Goal: Transaction & Acquisition: Purchase product/service

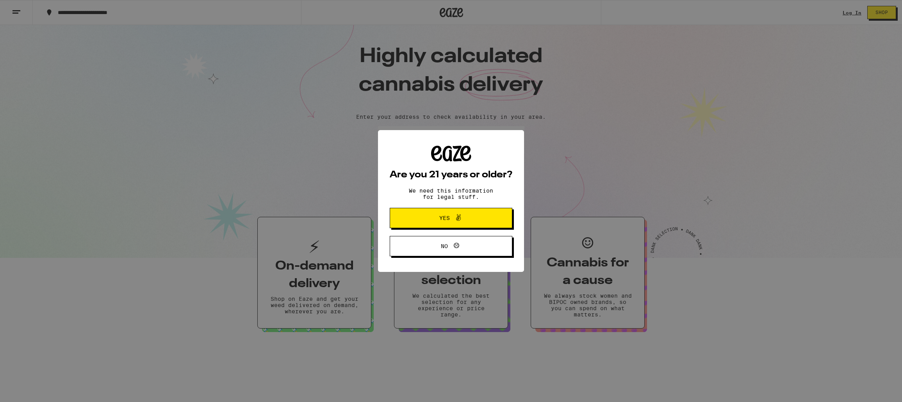
click at [451, 222] on span at bounding box center [456, 218] width 13 height 10
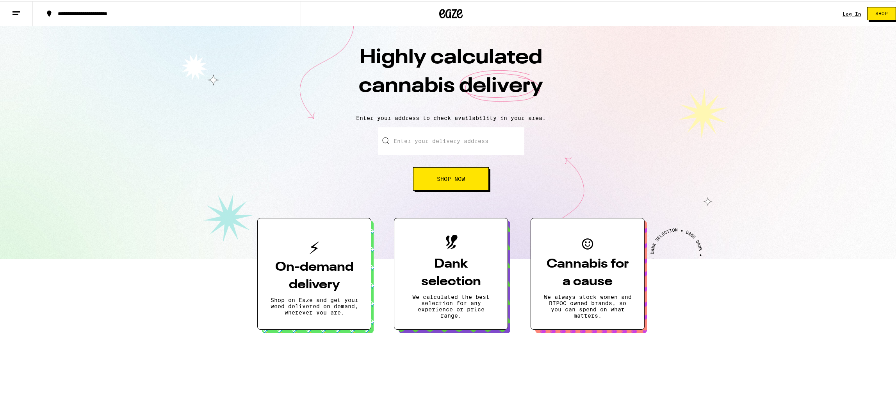
click at [843, 10] on link "Log In" at bounding box center [852, 12] width 19 height 5
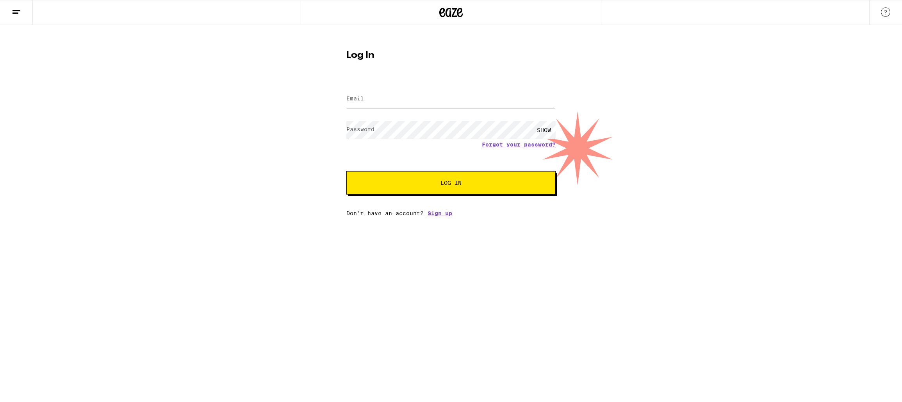
click at [387, 97] on input "Email" at bounding box center [450, 99] width 209 height 18
type input "[EMAIL_ADDRESS][DOMAIN_NAME]"
click at [346, 171] on button "Log In" at bounding box center [450, 182] width 209 height 23
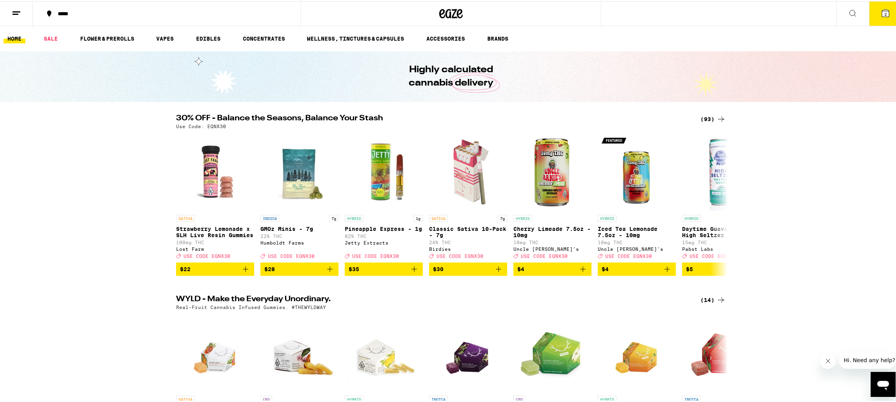
click at [705, 115] on div "(93)" at bounding box center [713, 117] width 25 height 9
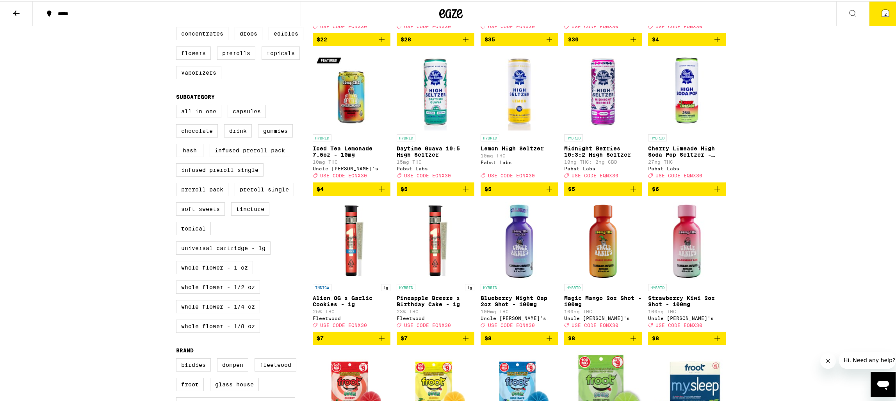
scroll to position [31, 0]
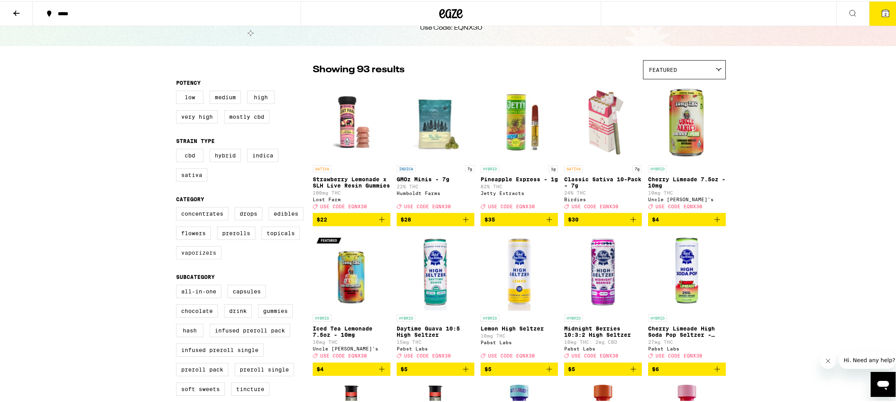
click at [203, 258] on label "Vaporizers" at bounding box center [198, 251] width 45 height 13
click at [178, 207] on input "Vaporizers" at bounding box center [178, 207] width 0 height 0
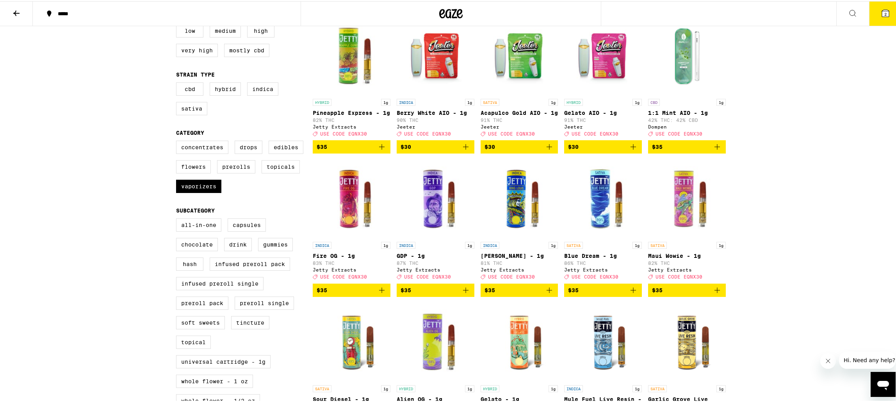
scroll to position [18, 0]
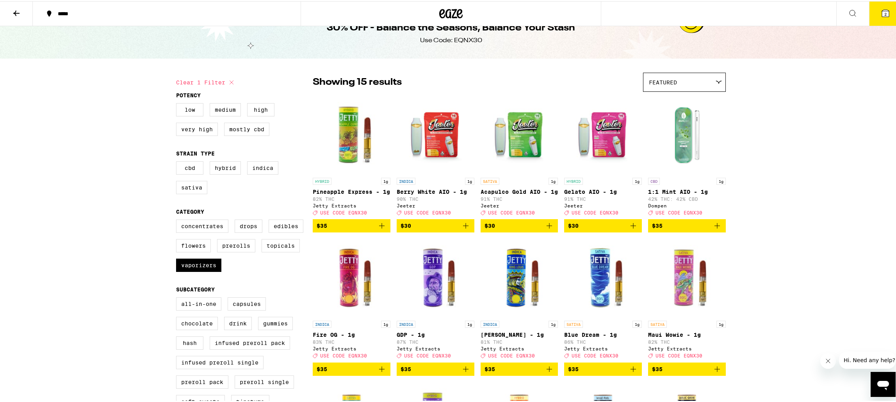
click at [228, 78] on icon at bounding box center [231, 81] width 9 height 9
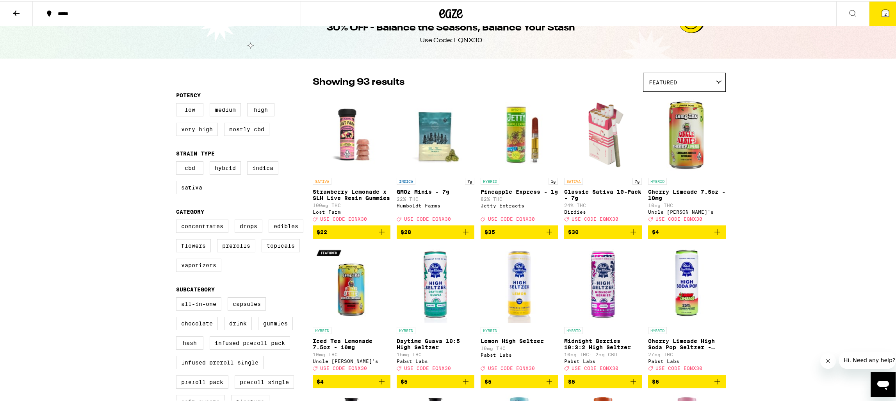
click at [661, 86] on div "Featured" at bounding box center [685, 81] width 82 height 18
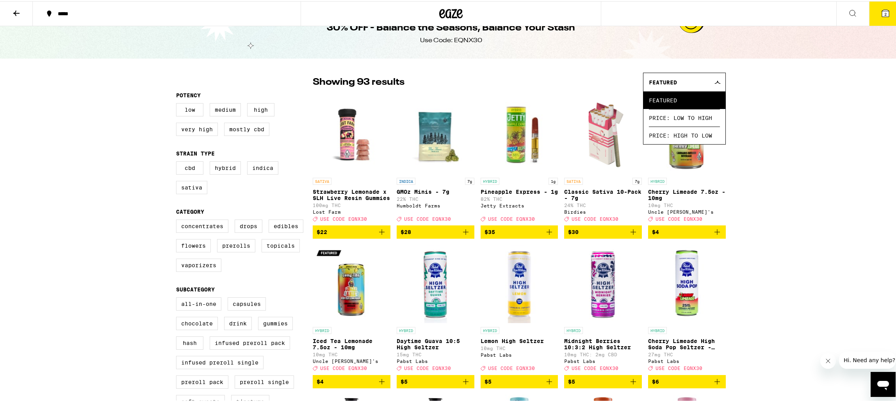
scroll to position [31, 0]
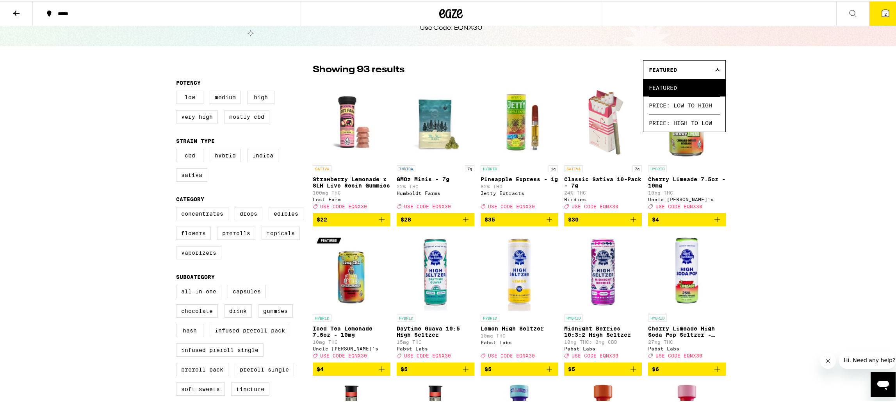
click at [208, 258] on label "Vaporizers" at bounding box center [198, 251] width 45 height 13
click at [178, 207] on input "Vaporizers" at bounding box center [178, 207] width 0 height 0
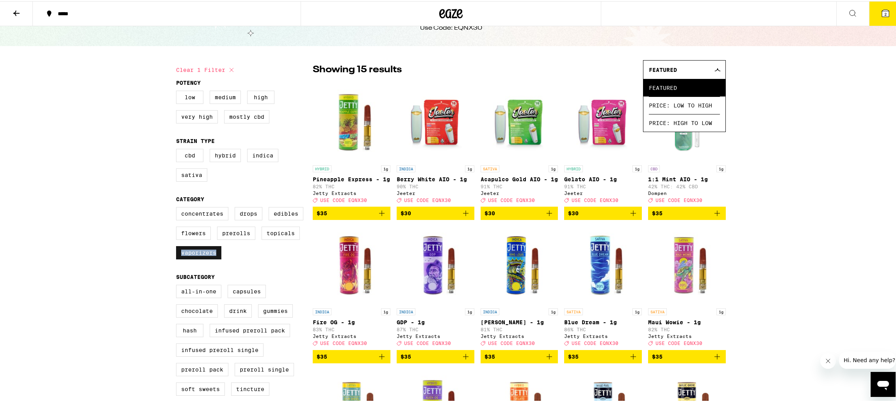
click at [193, 258] on label "Vaporizers" at bounding box center [198, 251] width 45 height 13
click at [178, 207] on input "Vaporizers" at bounding box center [178, 207] width 0 height 0
checkbox input "false"
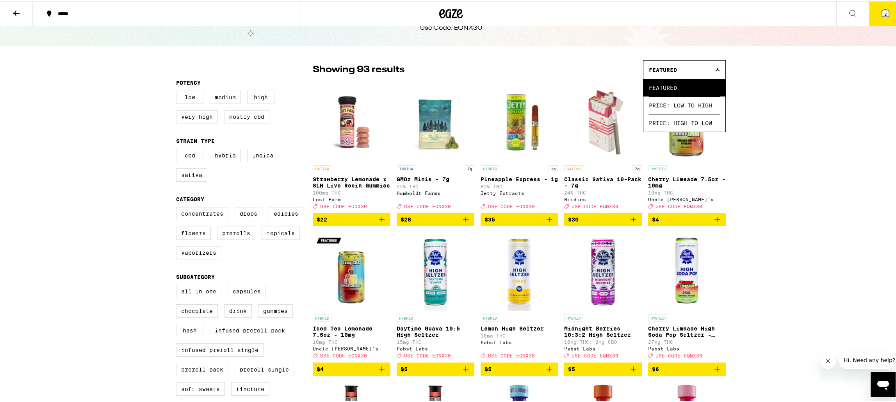
click at [521, 37] on div "30% OFF - Balance the Seasons, Balance Your Stash Use Code: EQNX30" at bounding box center [451, 19] width 300 height 51
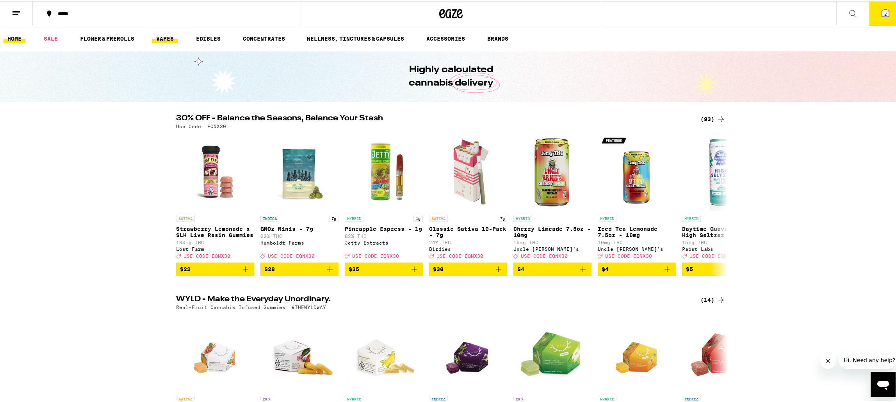
click at [171, 36] on link "VAPES" at bounding box center [164, 37] width 25 height 9
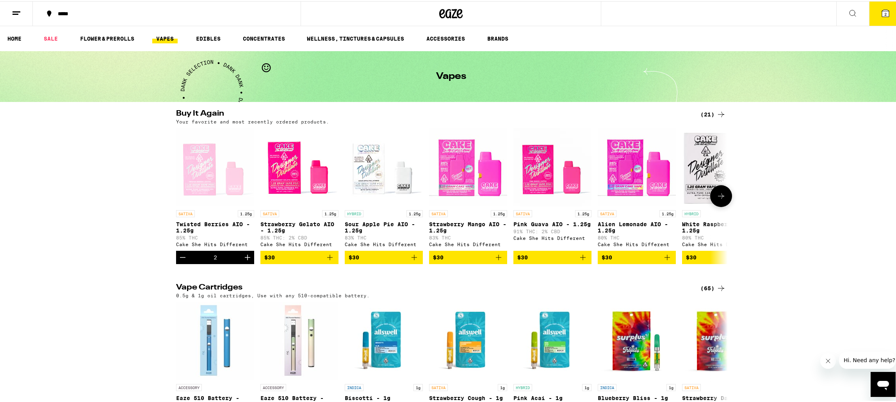
click at [178, 256] on icon "Decrement" at bounding box center [182, 255] width 9 height 9
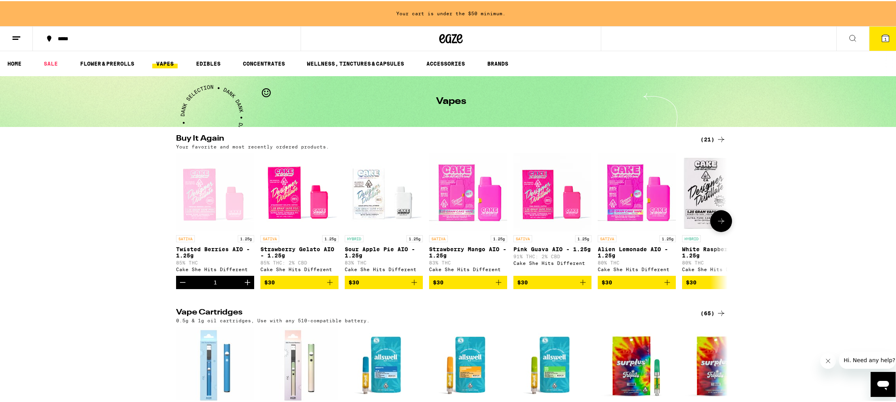
click at [180, 283] on icon "Decrement" at bounding box center [182, 280] width 9 height 9
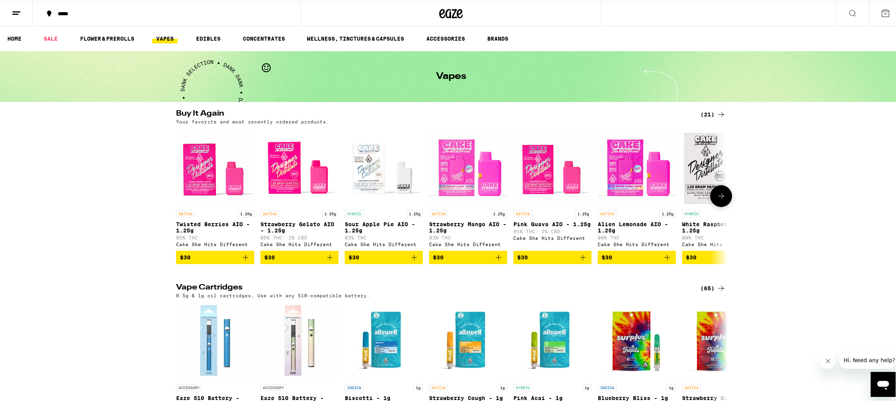
click at [620, 246] on div "Cake She Hits Different" at bounding box center [637, 243] width 78 height 5
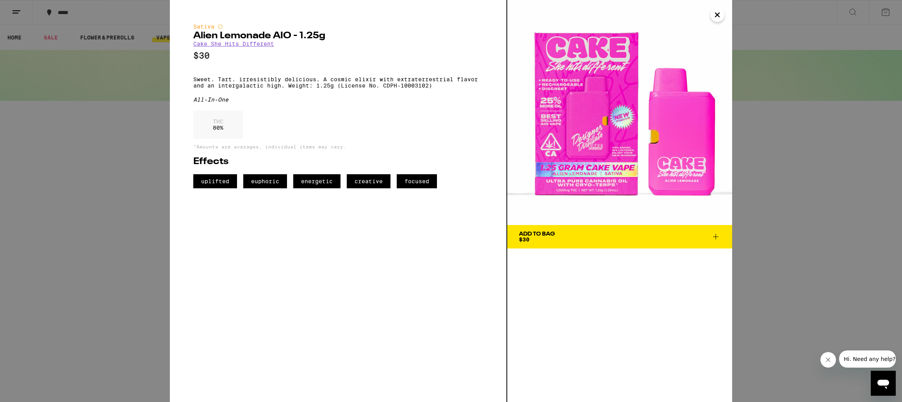
click at [248, 43] on link "Cake She Hits Different" at bounding box center [233, 44] width 81 height 6
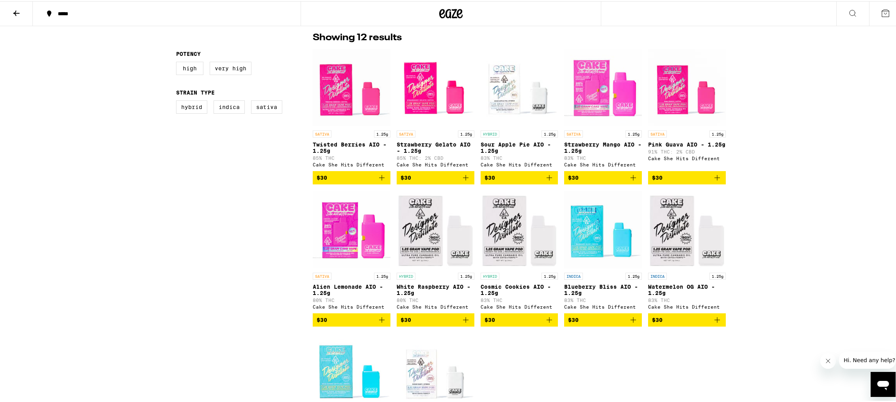
scroll to position [198, 0]
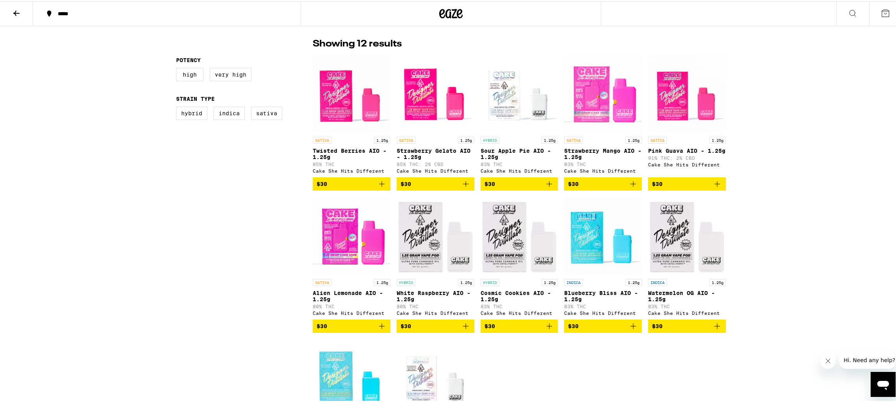
click at [717, 187] on icon "Add to bag" at bounding box center [717, 182] width 9 height 9
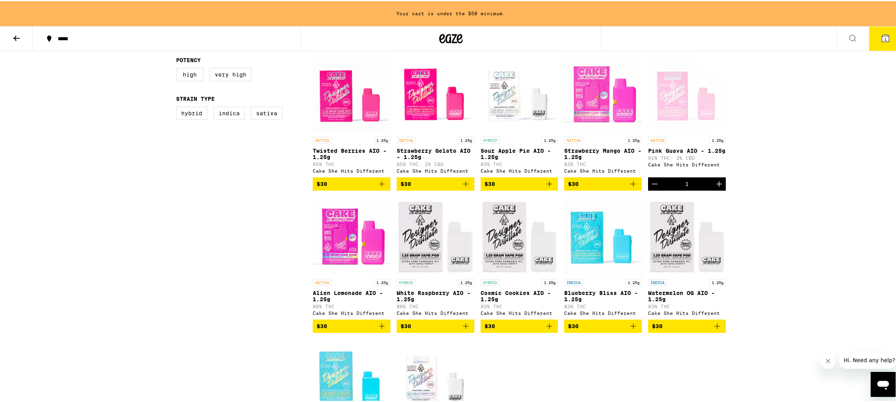
click at [717, 185] on icon "Increment" at bounding box center [719, 182] width 5 height 5
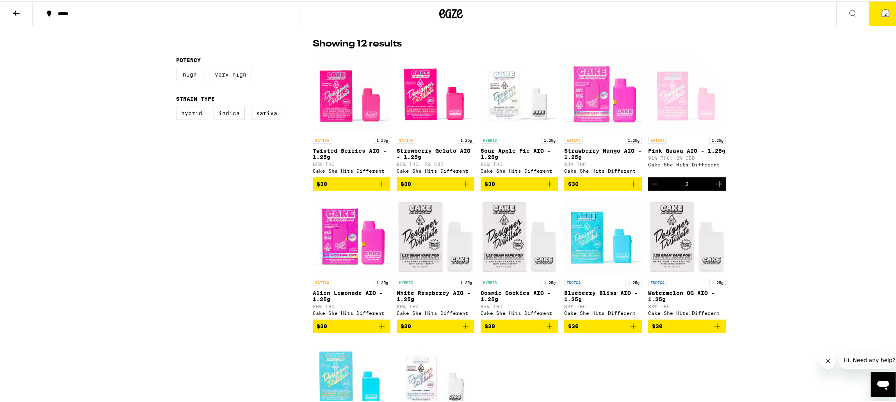
click at [884, 12] on icon at bounding box center [885, 11] width 9 height 9
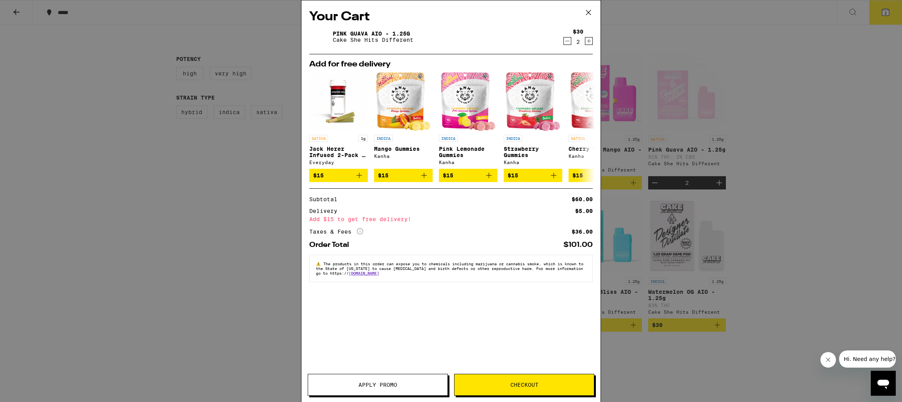
click at [485, 381] on button "Checkout" at bounding box center [524, 385] width 140 height 22
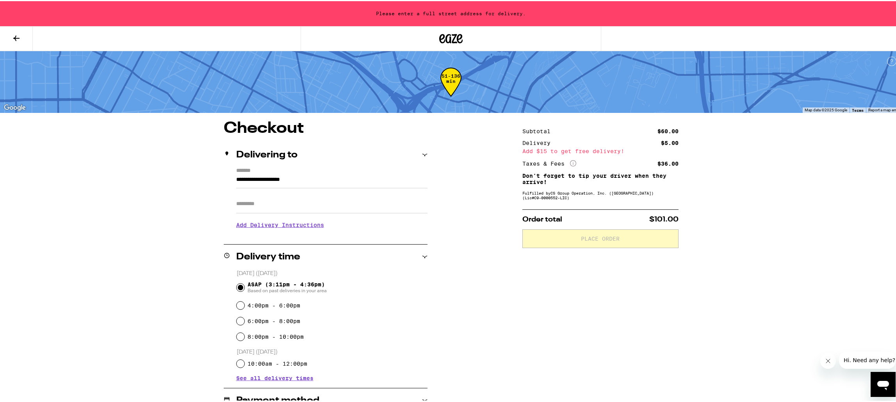
click at [302, 210] on input "Apt/Suite" at bounding box center [331, 202] width 191 height 19
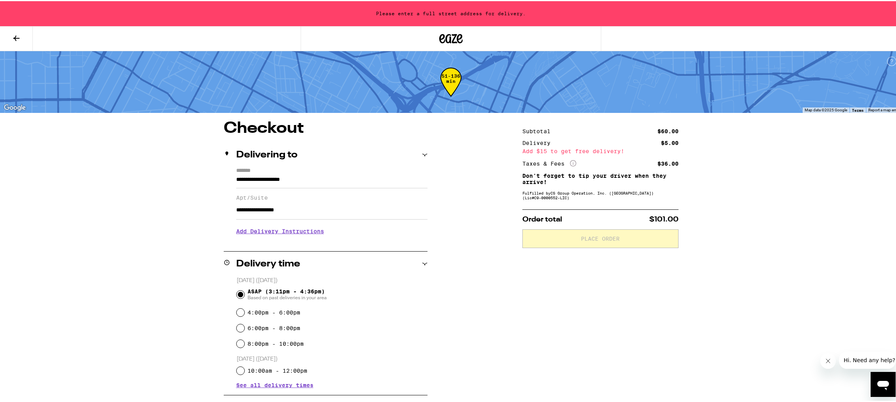
click at [176, 240] on div "**********" at bounding box center [451, 328] width 562 height 419
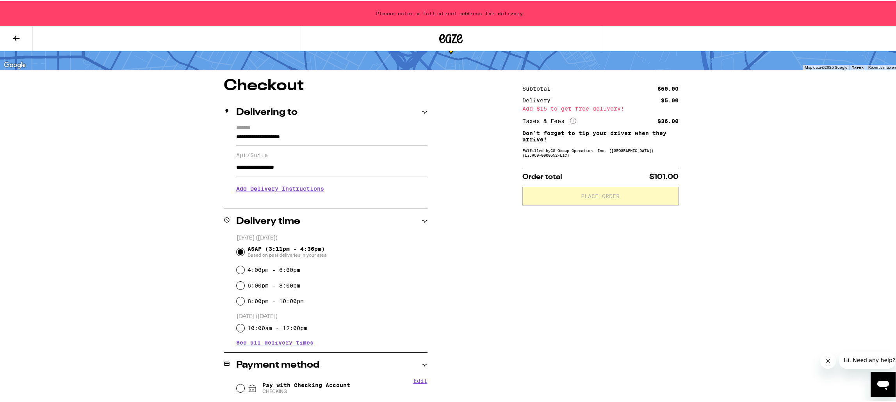
scroll to position [68, 0]
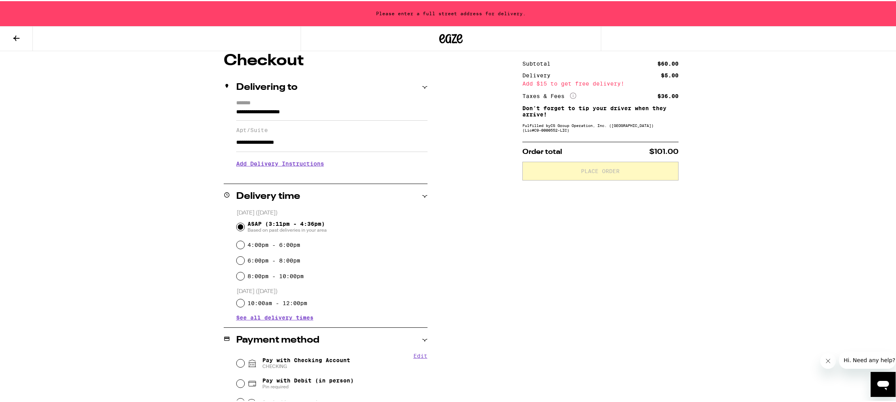
click at [280, 143] on input "**********" at bounding box center [331, 141] width 191 height 19
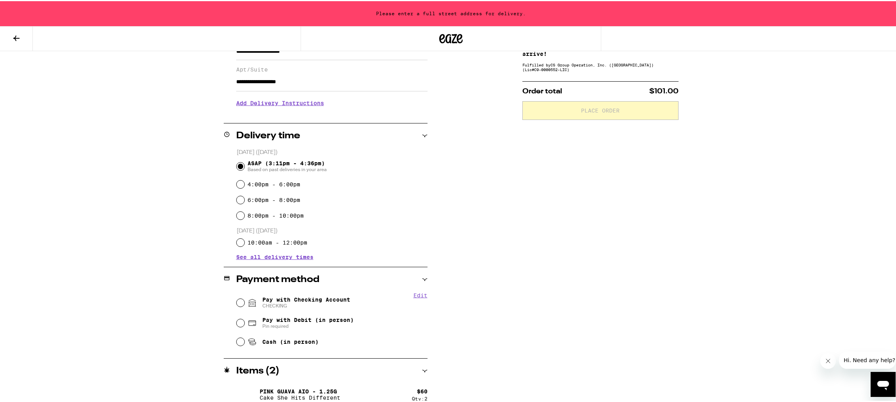
scroll to position [129, 0]
type input "**********"
click at [275, 301] on span "Pay with Checking Account CHECKING" at bounding box center [306, 300] width 88 height 12
click at [244, 301] on input "Pay with Checking Account CHECKING" at bounding box center [241, 301] width 8 height 8
radio input "true"
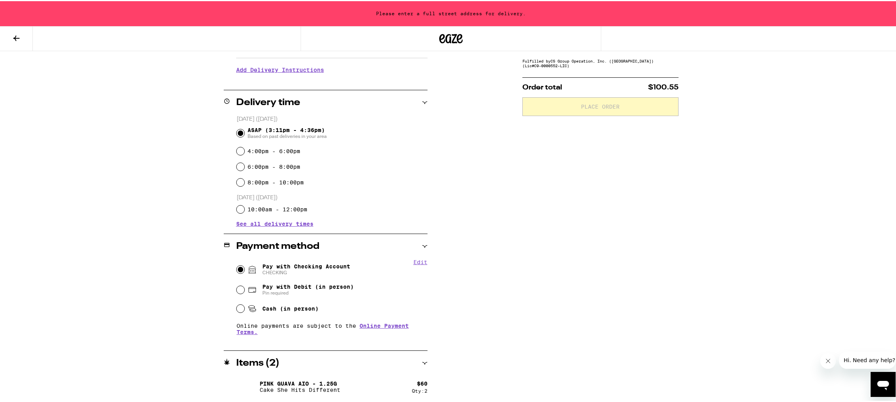
scroll to position [162, 0]
click at [825, 360] on icon "Close message from company" at bounding box center [828, 361] width 6 height 6
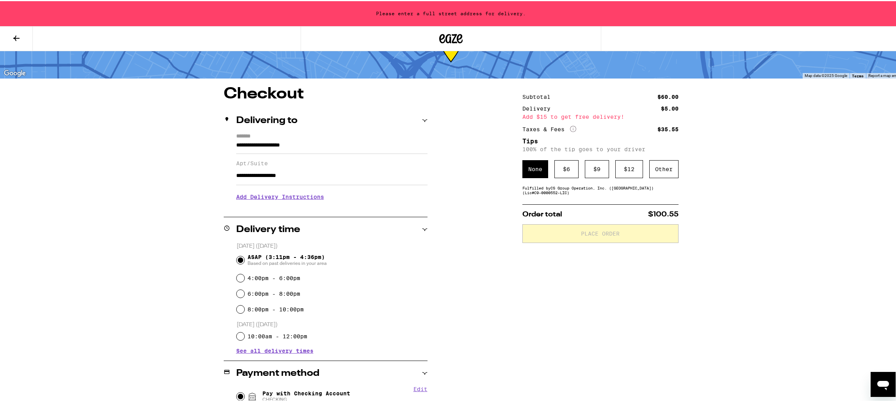
scroll to position [0, 0]
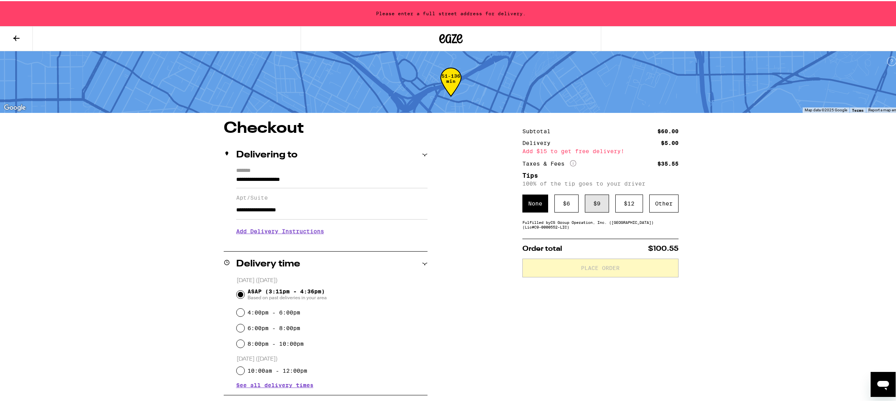
click at [589, 205] on div "$ 9" at bounding box center [597, 202] width 24 height 18
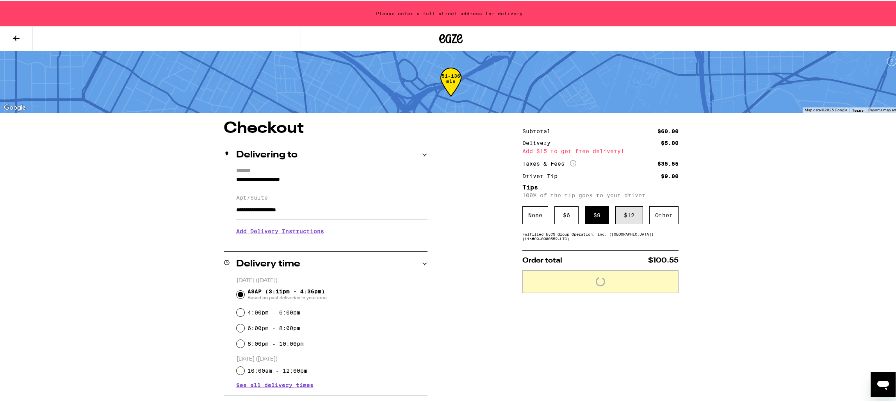
click at [621, 214] on div "$ 12" at bounding box center [629, 214] width 28 height 18
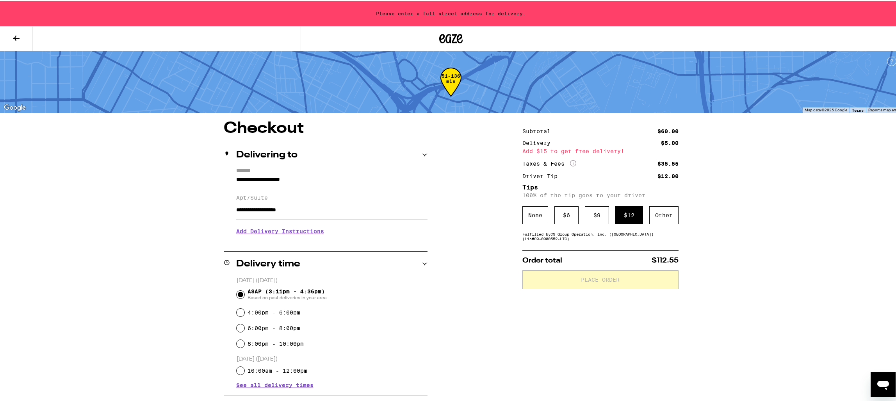
click at [344, 177] on input "**********" at bounding box center [331, 180] width 191 height 13
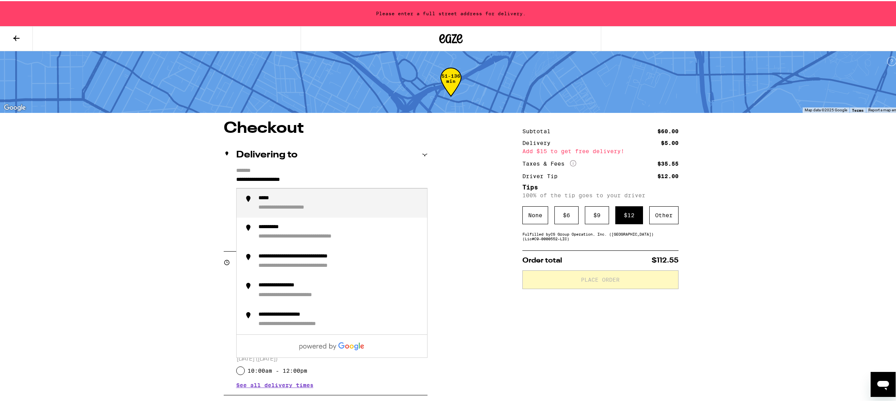
drag, startPoint x: 344, startPoint y: 177, endPoint x: 97, endPoint y: 156, distance: 248.5
click at [97, 156] on div "**********" at bounding box center [451, 282] width 902 height 564
click at [328, 209] on div "**********" at bounding box center [339, 202] width 162 height 17
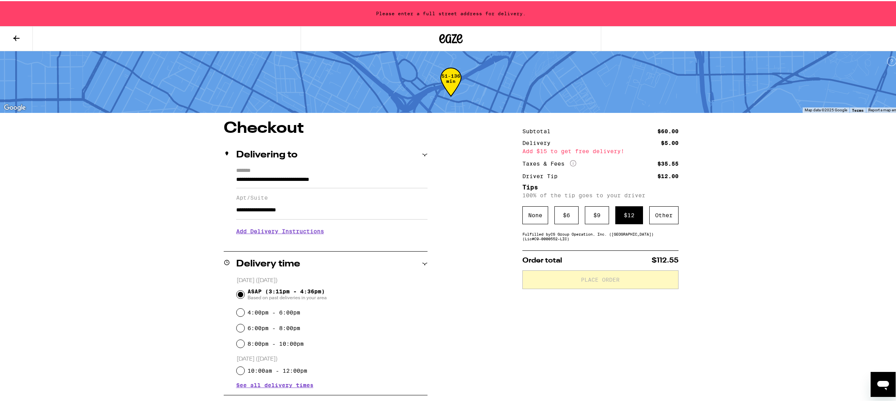
type input "**********"
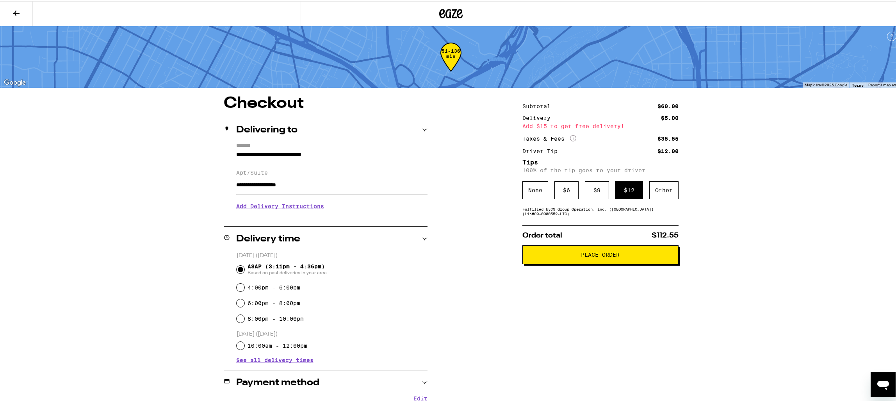
click at [619, 260] on button "Place Order" at bounding box center [600, 253] width 156 height 19
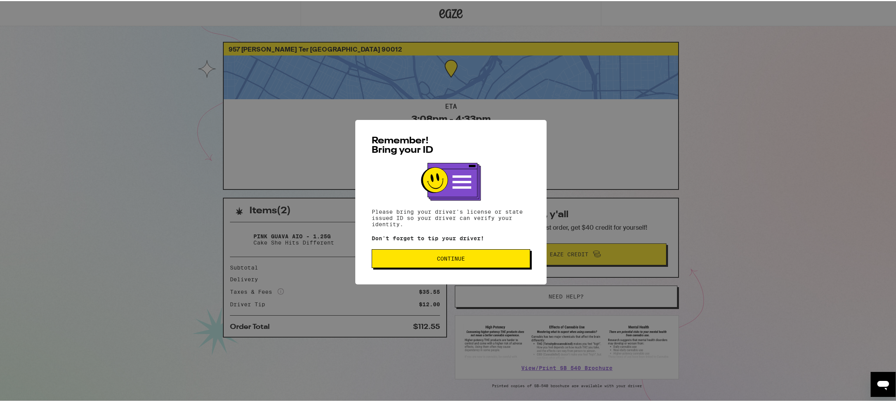
click at [459, 260] on span "Continue" at bounding box center [451, 257] width 28 height 5
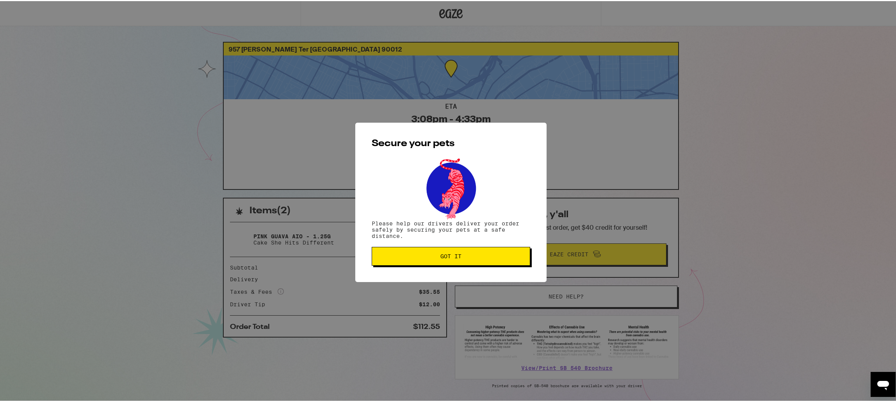
click at [459, 260] on button "Got it" at bounding box center [451, 255] width 159 height 19
